Goal: Navigation & Orientation: Find specific page/section

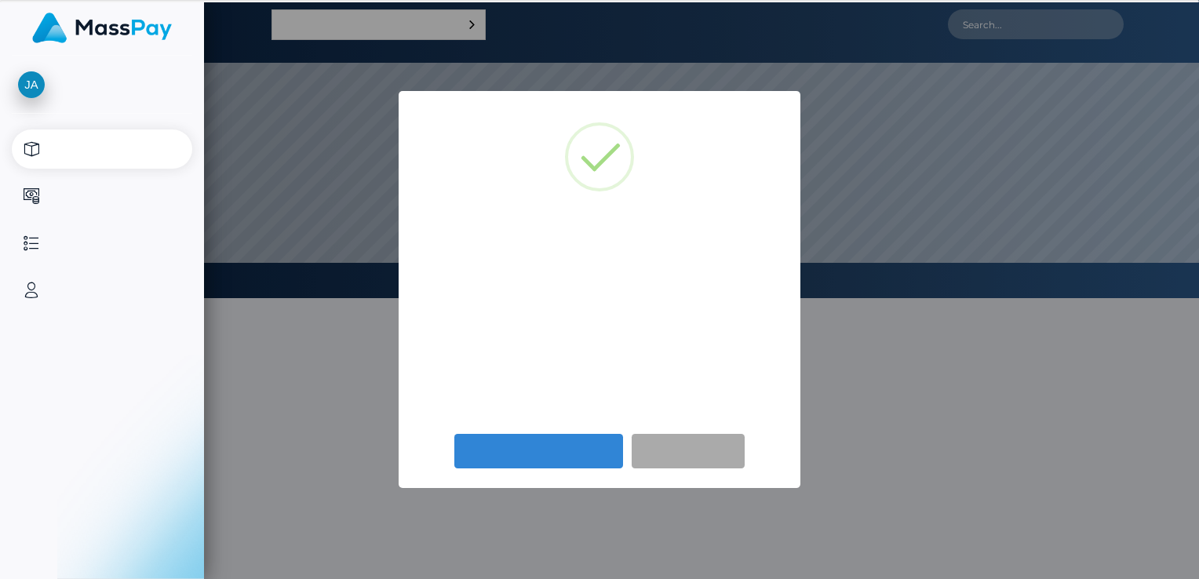
select select
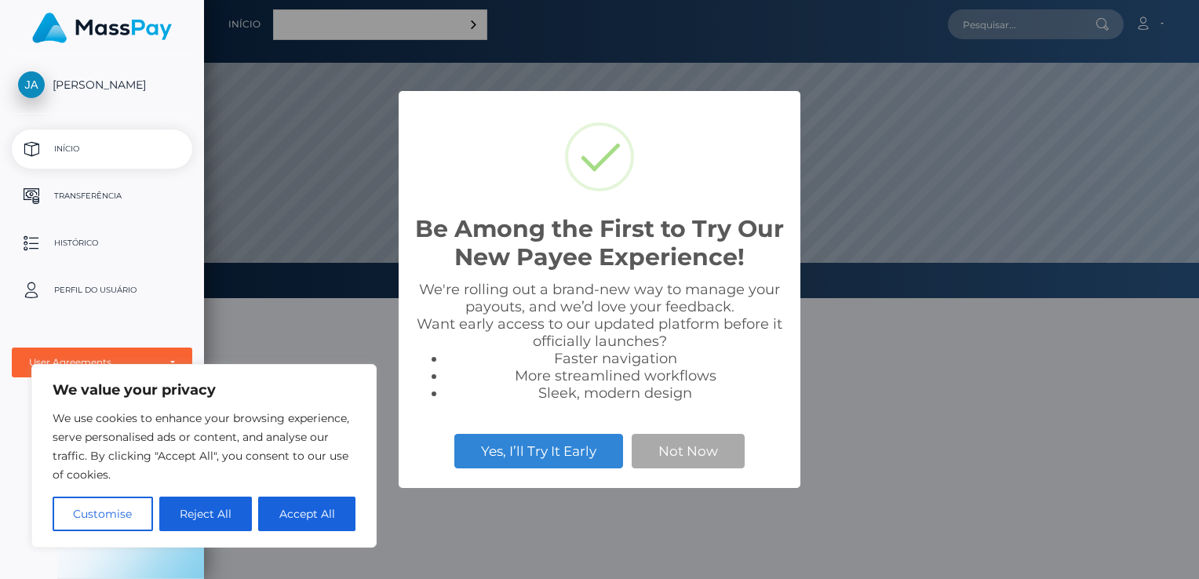
scroll to position [298, 995]
click at [295, 520] on button "Accept All" at bounding box center [306, 514] width 97 height 35
checkbox input "true"
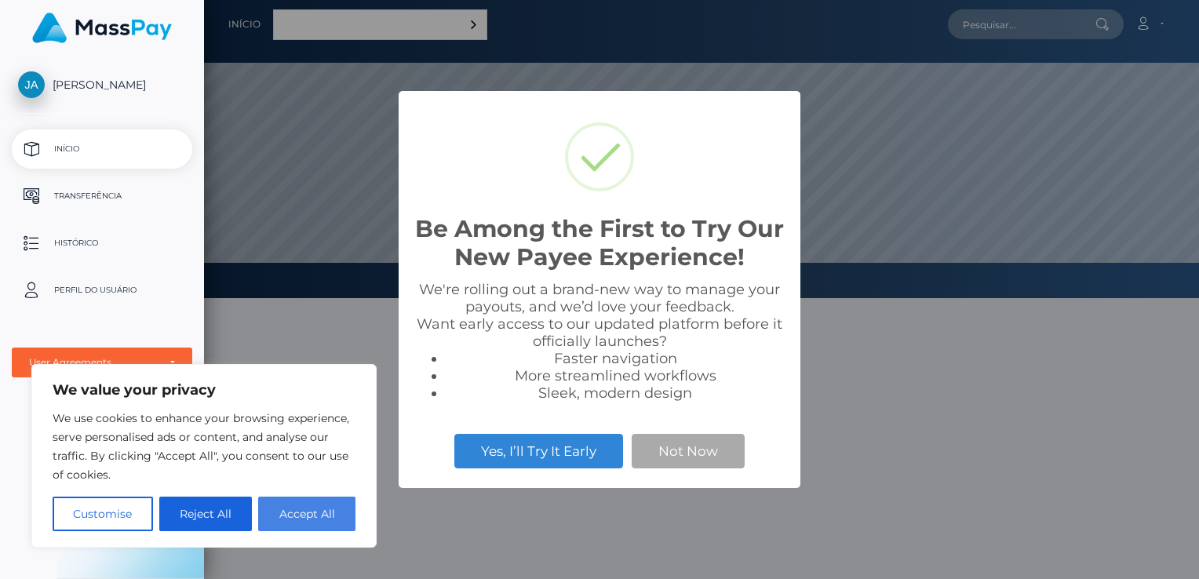
checkbox input "true"
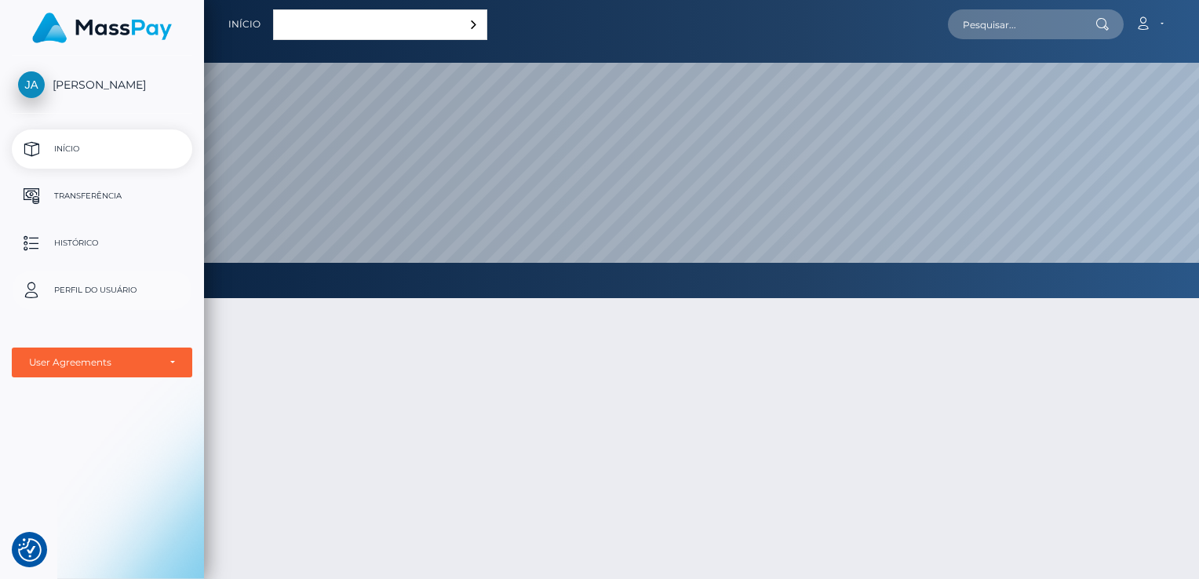
click at [111, 286] on p "Perfil do usuário" at bounding box center [102, 291] width 168 height 24
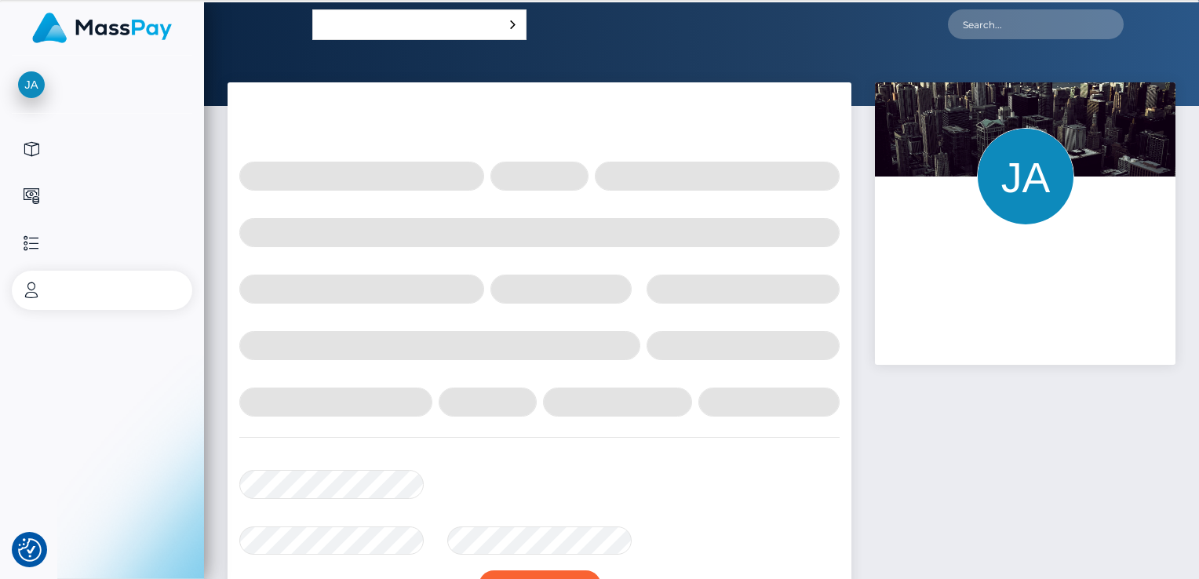
select select
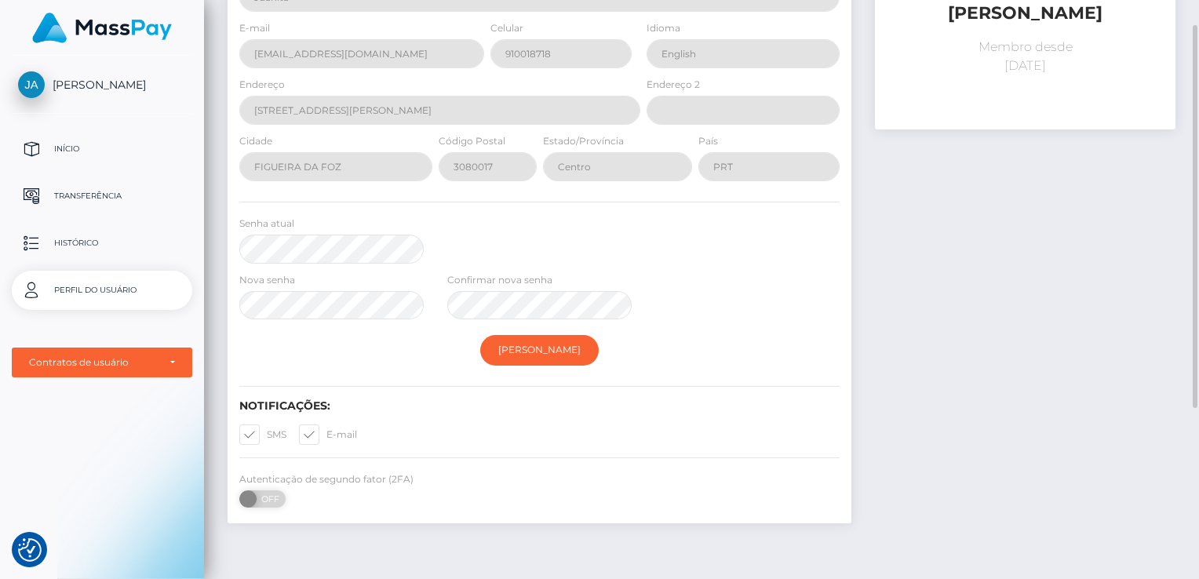
scroll to position [78, 0]
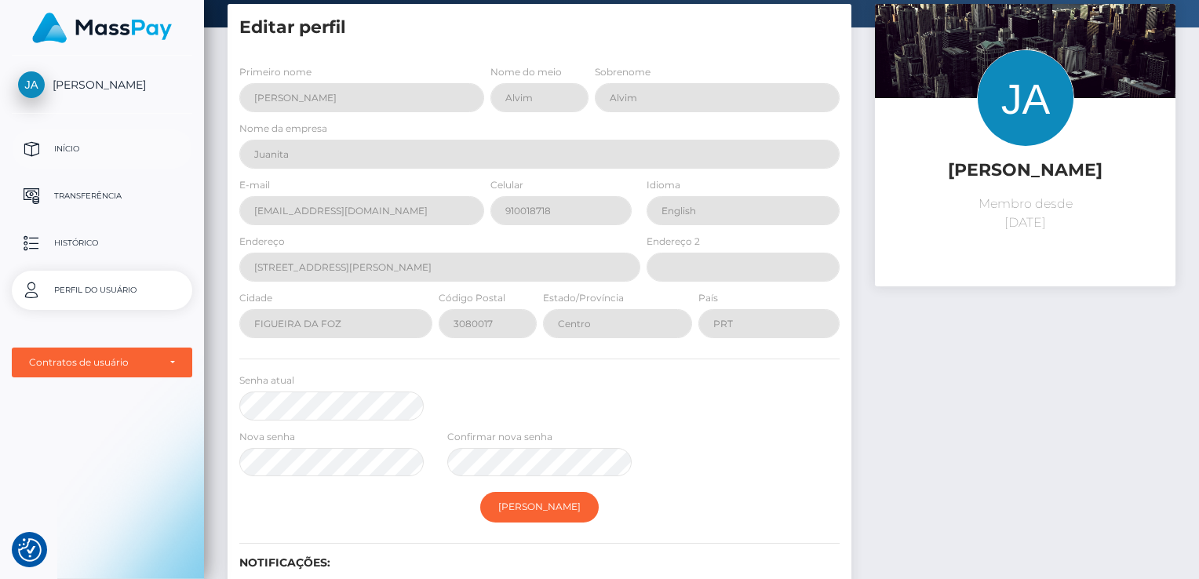
click at [49, 143] on p "Início" at bounding box center [102, 149] width 168 height 24
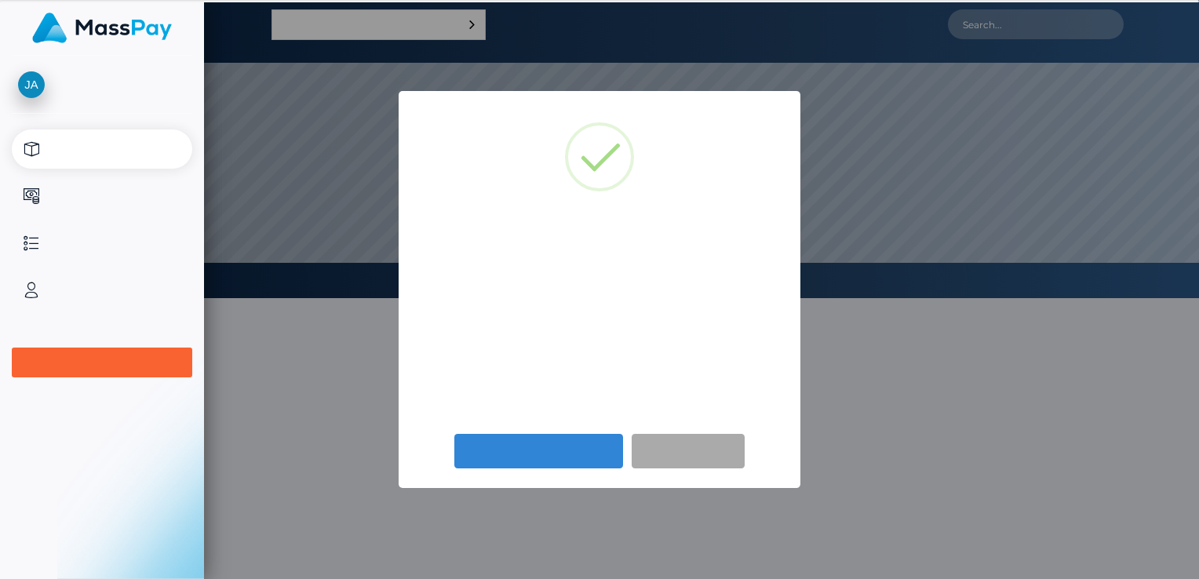
scroll to position [298, 995]
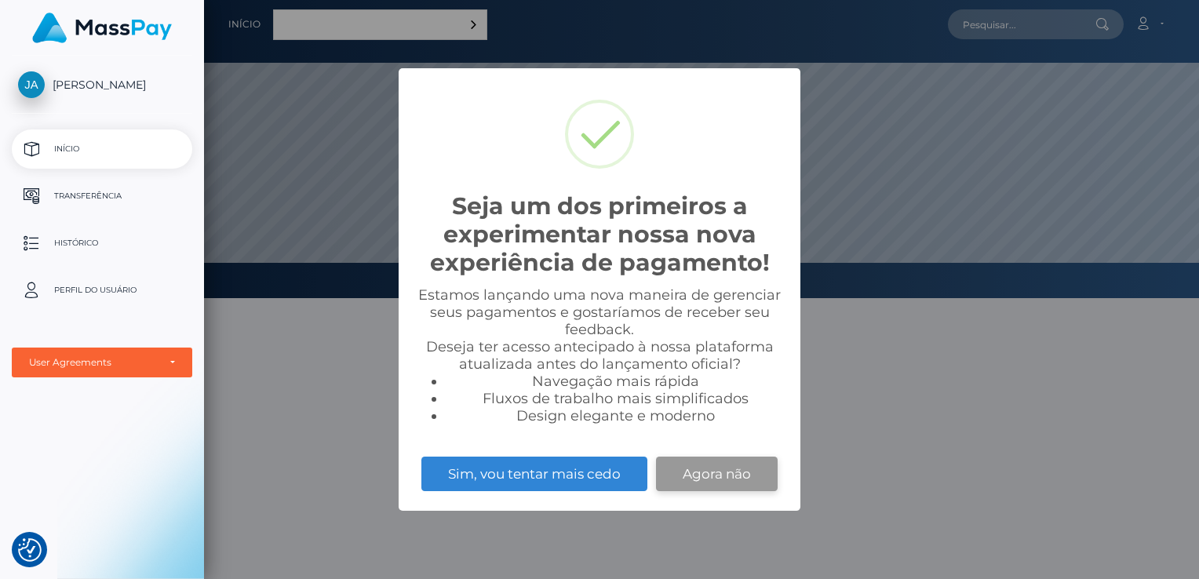
click at [740, 475] on button "Agora não" at bounding box center [717, 474] width 122 height 35
